Goal: Task Accomplishment & Management: Manage account settings

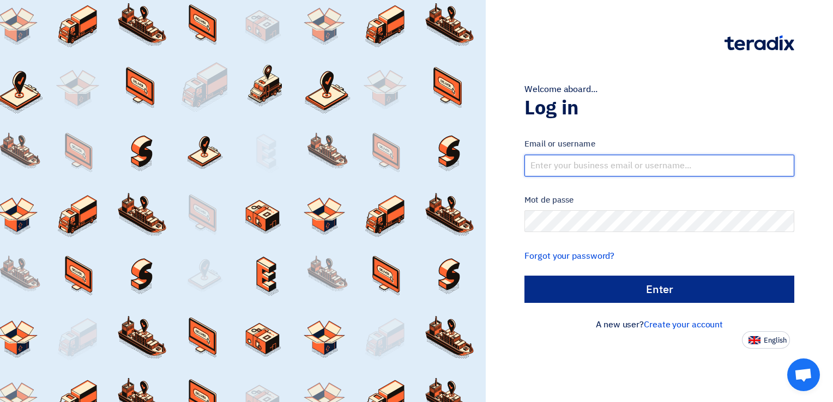
type input "[EMAIL_ADDRESS][PERSON_NAME][DOMAIN_NAME]"
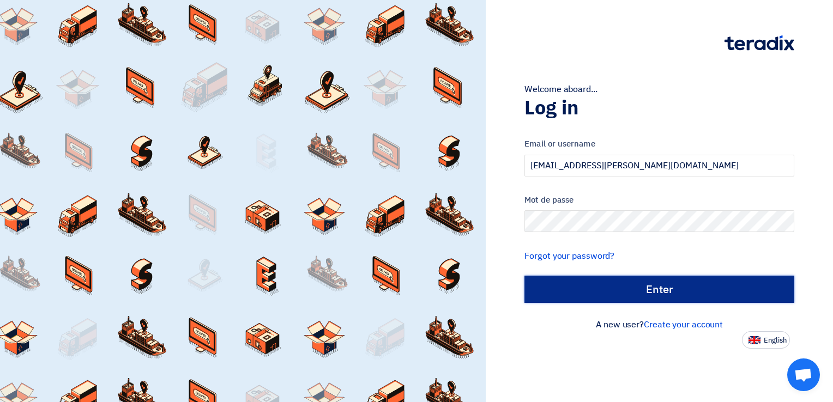
click at [569, 282] on input "Enter" at bounding box center [659, 289] width 270 height 27
type input "Sign in"
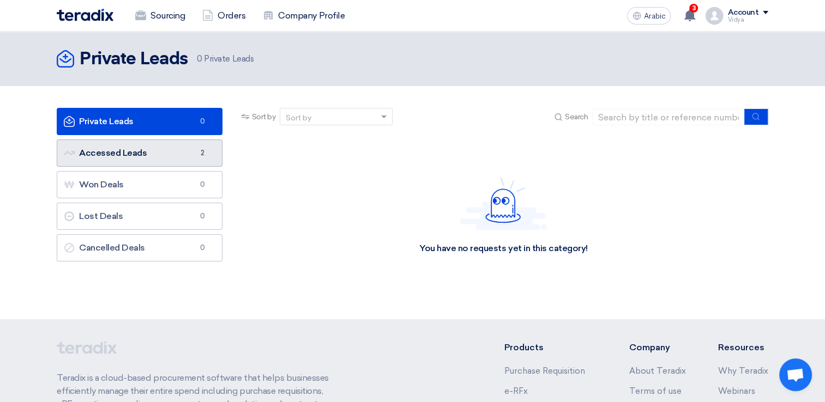
click at [166, 160] on link "Accessed Leads Accessed Leads 2" at bounding box center [140, 153] width 166 height 27
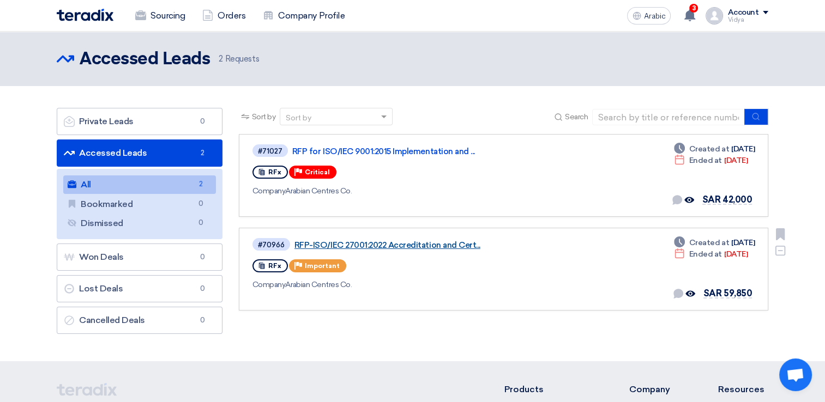
click at [429, 245] on link "RFP-ISO/IEC 27001:2022 Accreditation and Cert..." at bounding box center [430, 245] width 272 height 10
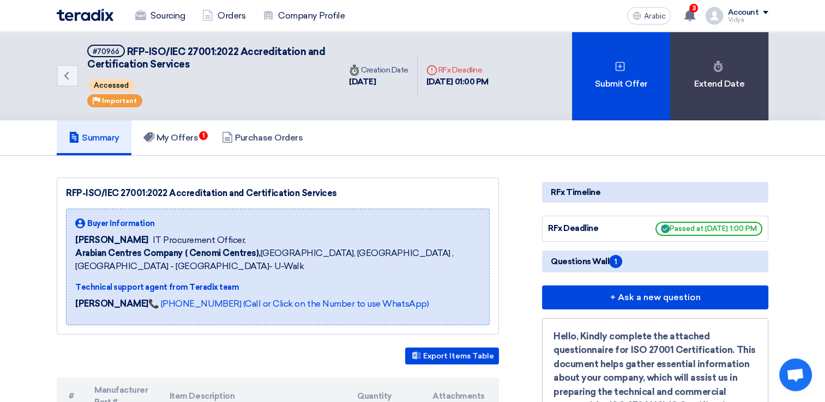
drag, startPoint x: 823, startPoint y: 110, endPoint x: 828, endPoint y: 138, distance: 28.8
click at [185, 130] on link "My Offers 1" at bounding box center [170, 137] width 79 height 35
